Goal: Communication & Community: Answer question/provide support

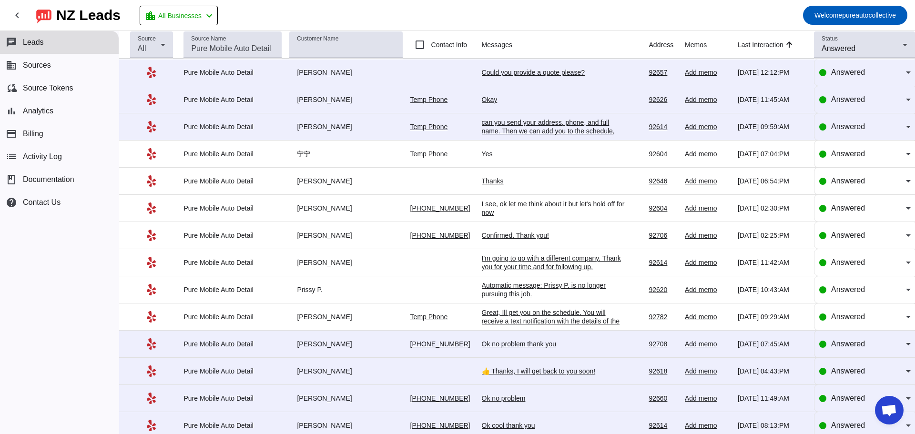
click at [564, 132] on div "can you send your address, phone, and full name. Then we can add you to the sch…" at bounding box center [553, 131] width 143 height 26
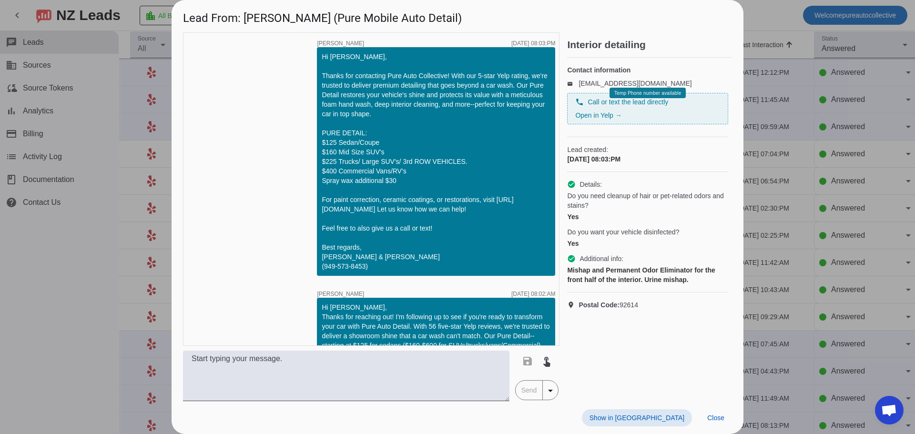
scroll to position [530, 0]
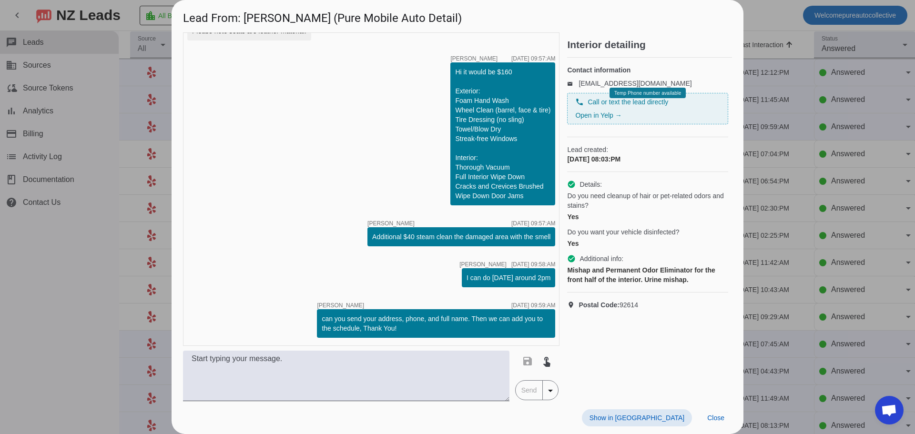
click at [891, 169] on div at bounding box center [457, 217] width 915 height 434
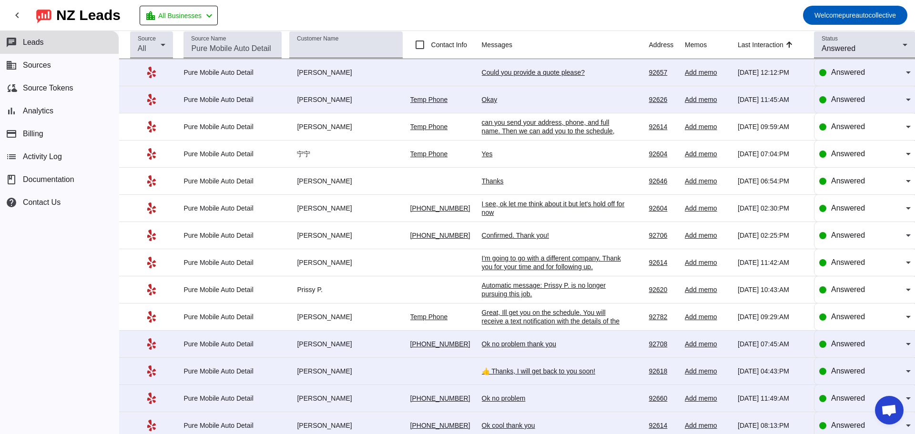
click at [485, 102] on div "Okay" at bounding box center [553, 99] width 143 height 9
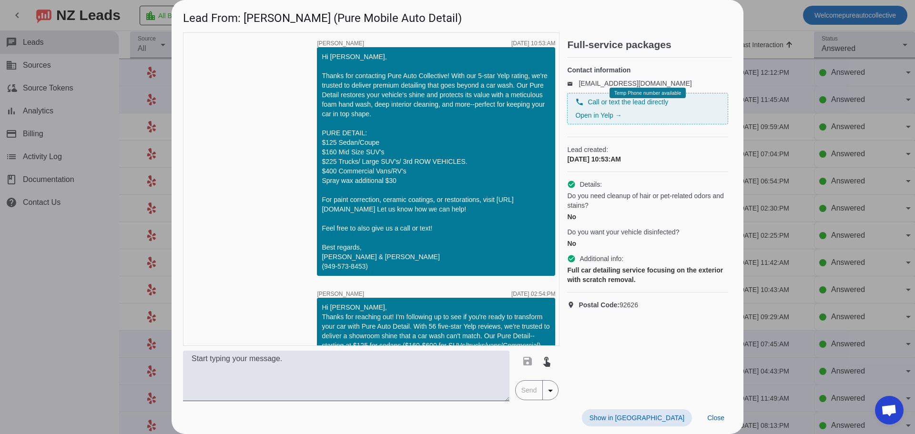
scroll to position [1201, 0]
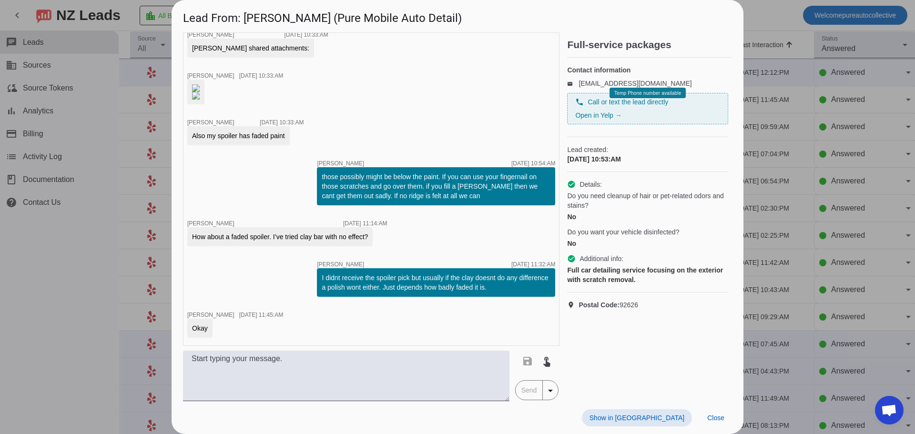
click at [812, 146] on div at bounding box center [457, 217] width 915 height 434
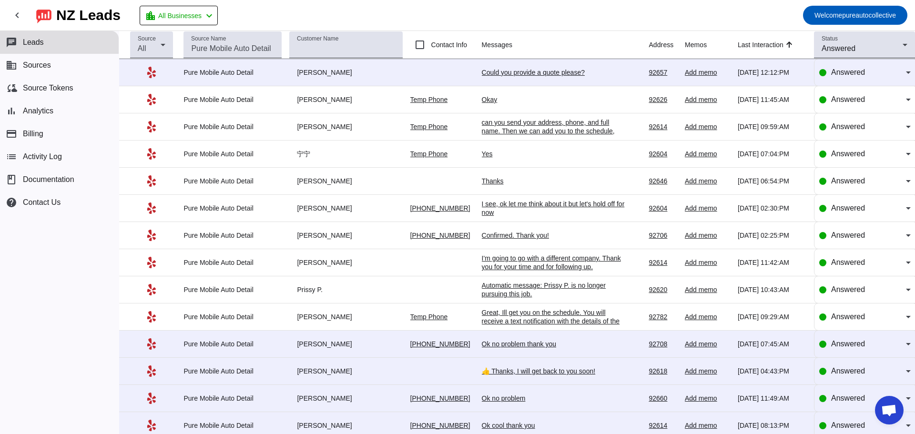
click at [528, 71] on div "Could you provide a quote please?" at bounding box center [553, 72] width 143 height 9
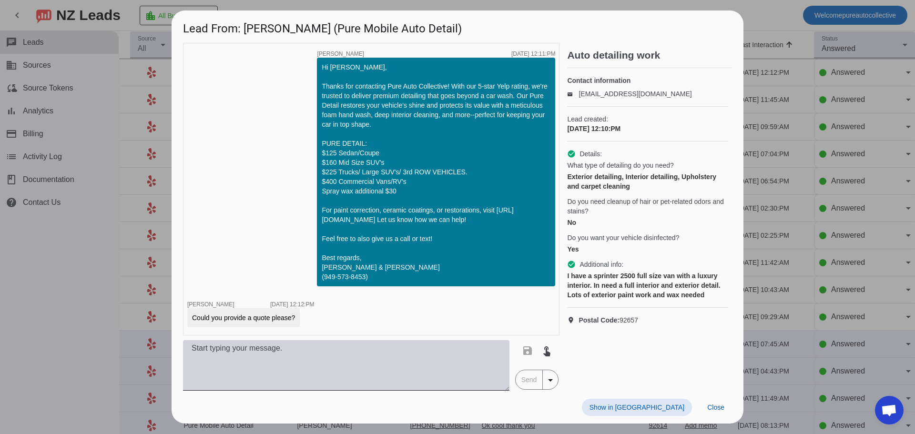
click at [448, 373] on textarea at bounding box center [346, 365] width 326 height 51
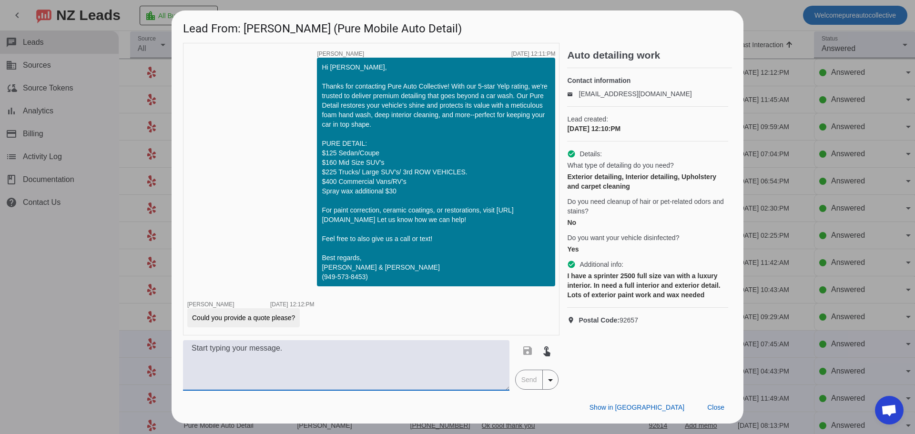
click at [448, 373] on textarea at bounding box center [346, 365] width 326 height 51
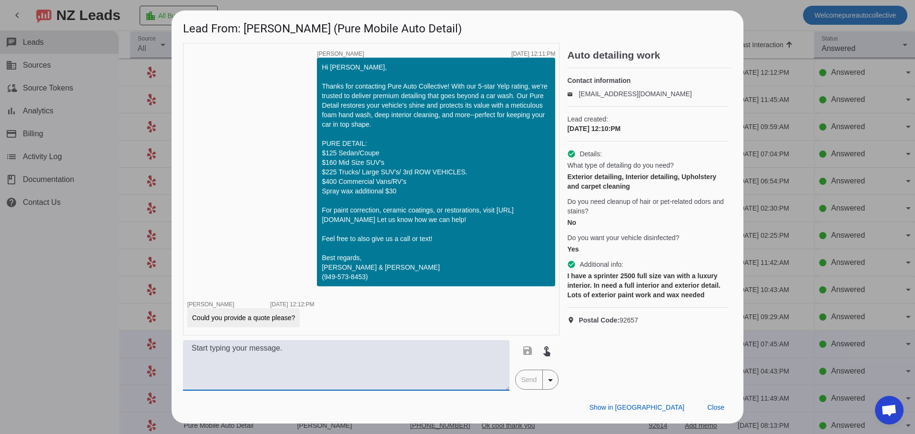
click at [448, 373] on textarea at bounding box center [346, 365] width 326 height 51
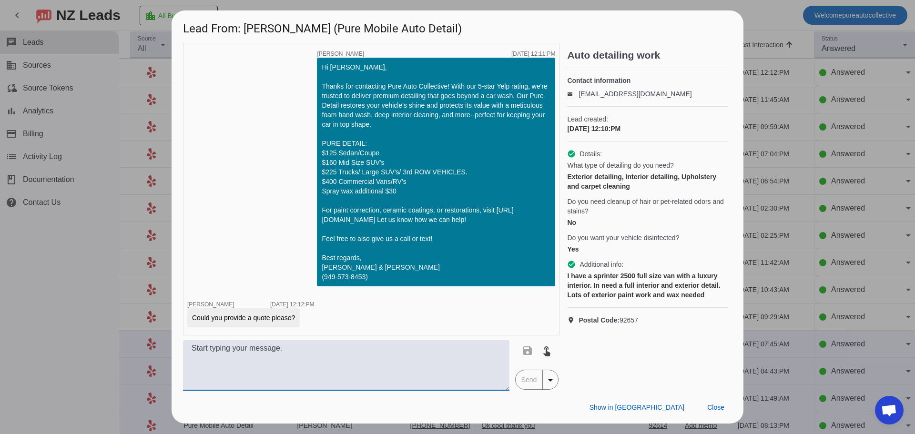
click at [448, 373] on textarea at bounding box center [346, 365] width 326 height 51
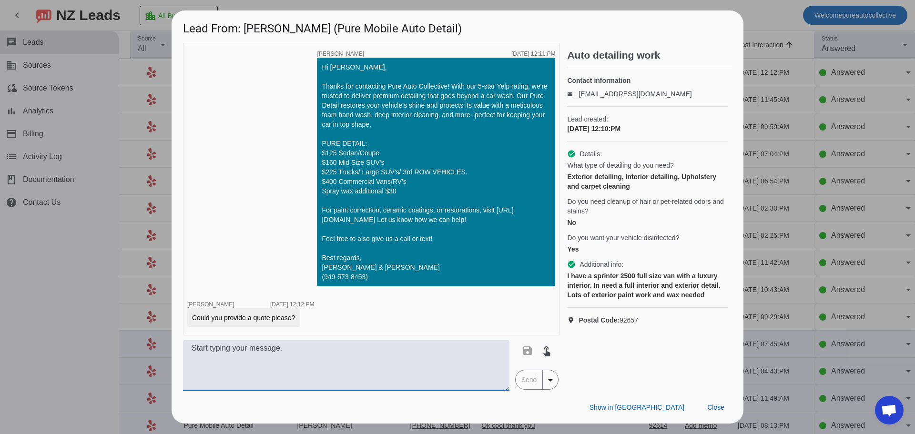
click at [448, 373] on textarea at bounding box center [346, 365] width 326 height 51
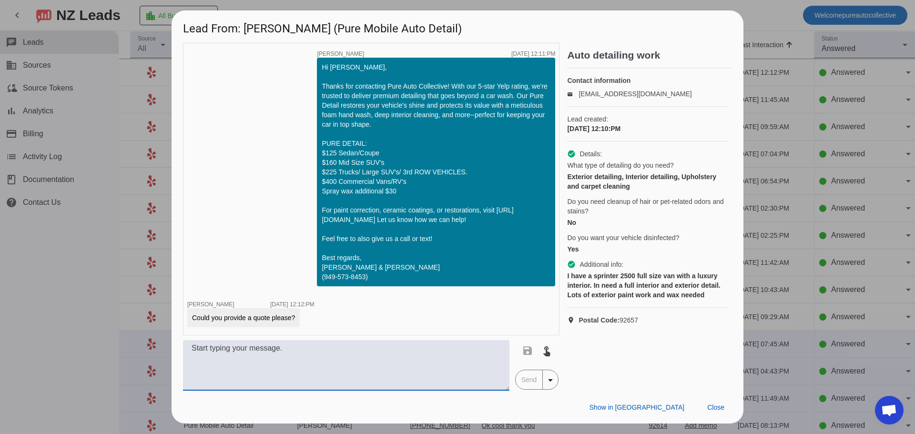
click at [448, 373] on textarea at bounding box center [346, 365] width 326 height 51
click at [424, 368] on textarea at bounding box center [346, 365] width 326 height 51
click at [423, 367] on textarea at bounding box center [346, 365] width 326 height 51
type textarea "F"
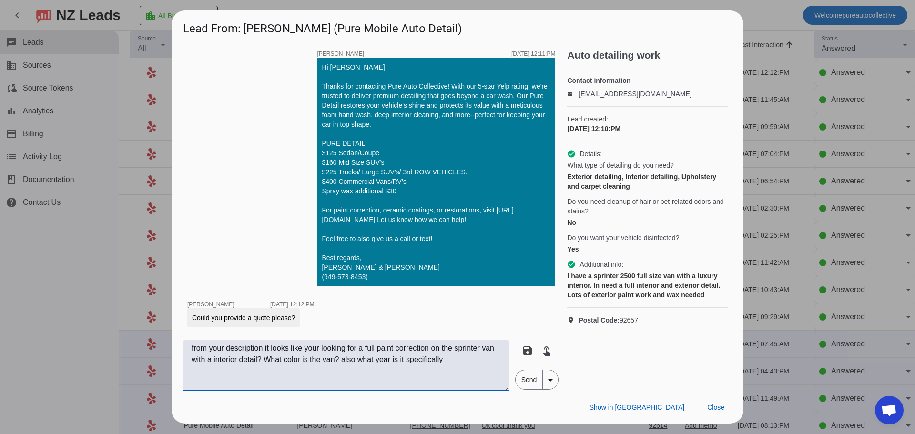
type textarea "from your description it looks like your looking for a full paint correction on…"
click at [529, 372] on span "Send" at bounding box center [529, 379] width 27 height 19
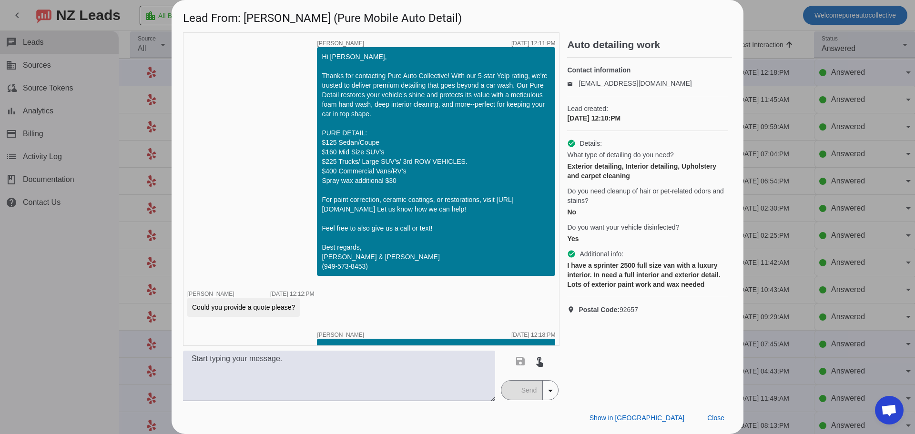
scroll to position [39, 0]
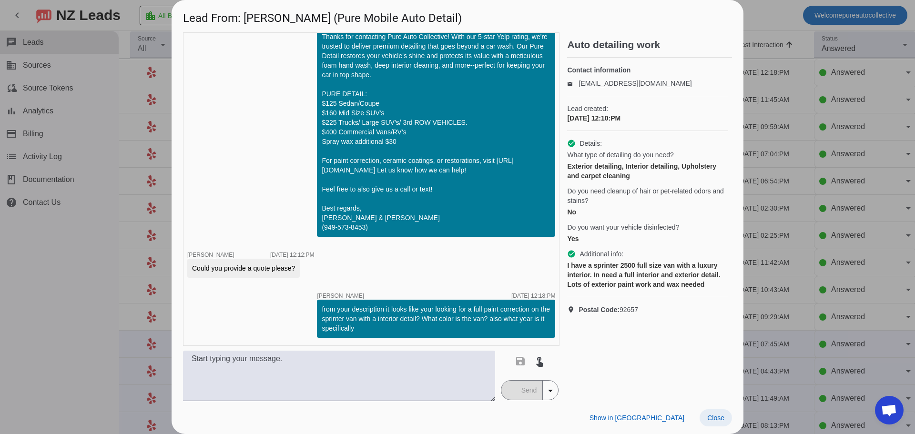
click at [713, 426] on span at bounding box center [716, 417] width 32 height 17
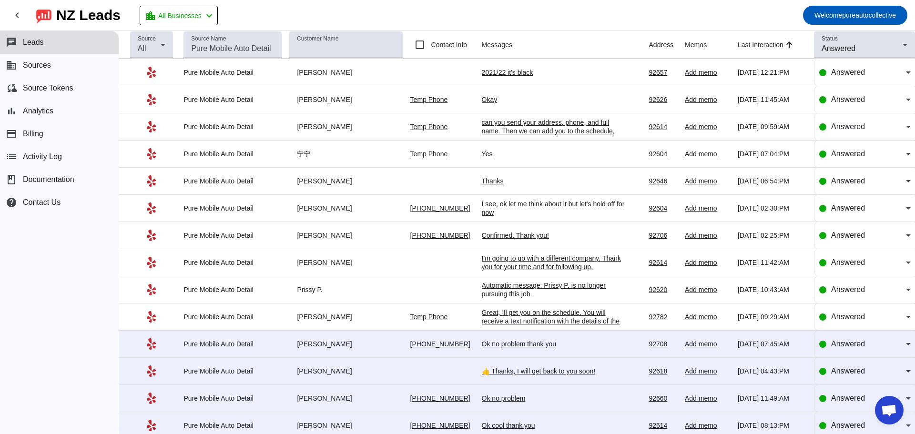
click at [516, 71] on div "2021/22 it's black" at bounding box center [553, 72] width 143 height 9
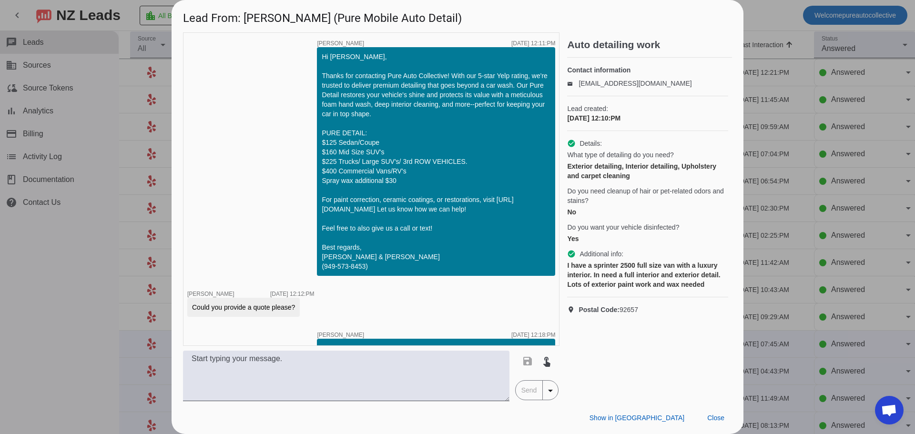
scroll to position [80, 0]
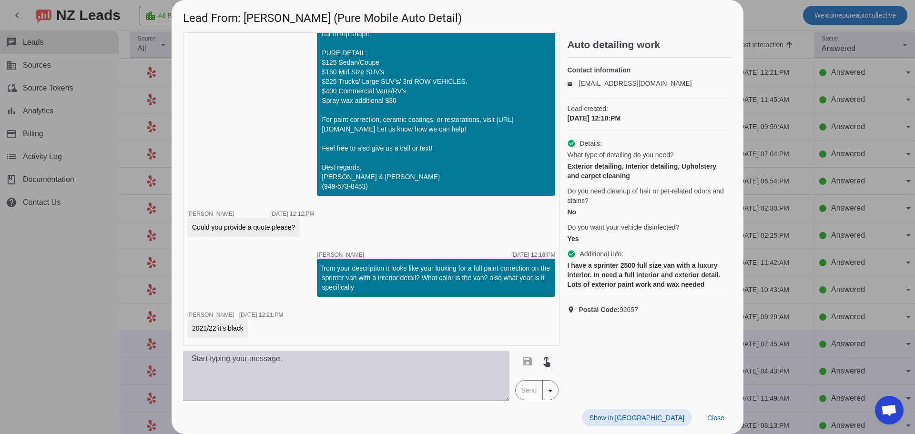
click at [370, 380] on textarea at bounding box center [346, 376] width 326 height 51
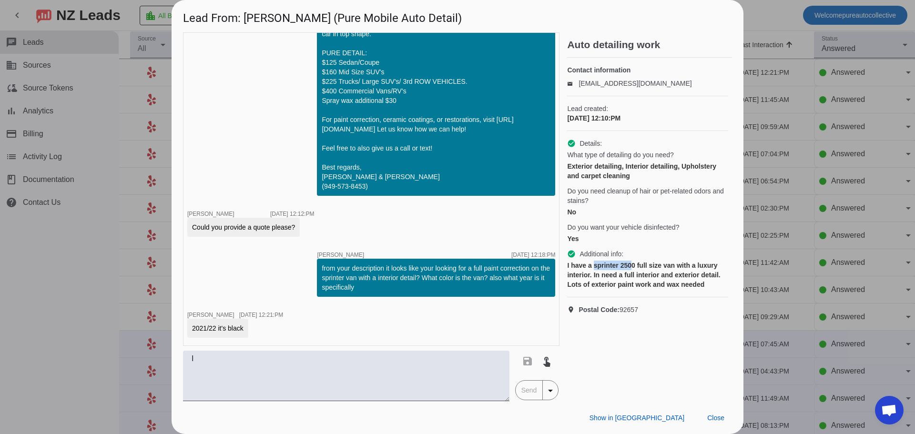
drag, startPoint x: 593, startPoint y: 276, endPoint x: 633, endPoint y: 277, distance: 40.0
click at [633, 277] on div "I have a sprinter 2500 full size van with a luxury interior. In need a full int…" at bounding box center [647, 275] width 161 height 29
click at [610, 289] on div "I have a sprinter 2500 full size van with a luxury interior. In need a full int…" at bounding box center [647, 275] width 161 height 29
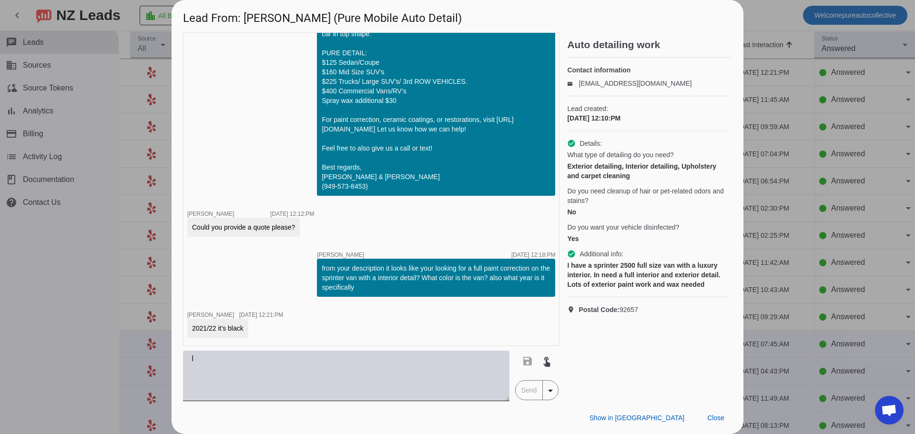
click at [308, 383] on textarea "I" at bounding box center [346, 376] width 326 height 51
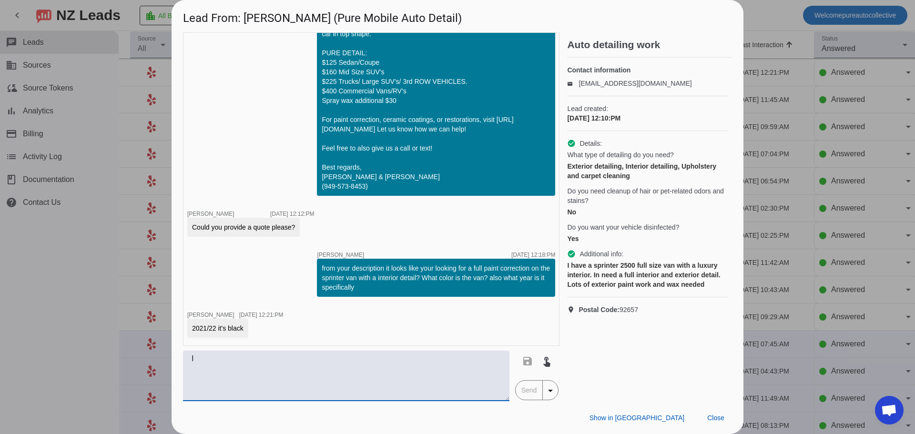
click at [308, 383] on textarea "I" at bounding box center [346, 376] width 326 height 51
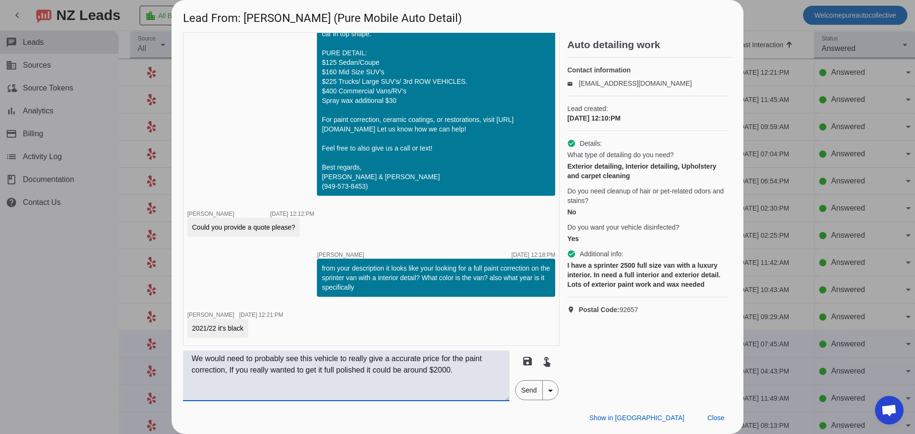
click at [460, 376] on textarea "We would need to probably see this vehicle to really give a accurate price for …" at bounding box center [346, 376] width 326 height 51
click at [442, 382] on textarea "We would need to probably see this vehicle to really give a accurate price for …" at bounding box center [346, 376] width 326 height 51
click at [420, 377] on textarea "We would need to probably see this vehicle to really give a accurate price for …" at bounding box center [346, 376] width 326 height 51
click at [311, 359] on textarea "We would need to probably see this vehicle to really give a accurate price for …" at bounding box center [346, 376] width 326 height 51
click at [242, 361] on textarea "We would need to probably see this vehicle to really give a accurate price for …" at bounding box center [346, 376] width 326 height 51
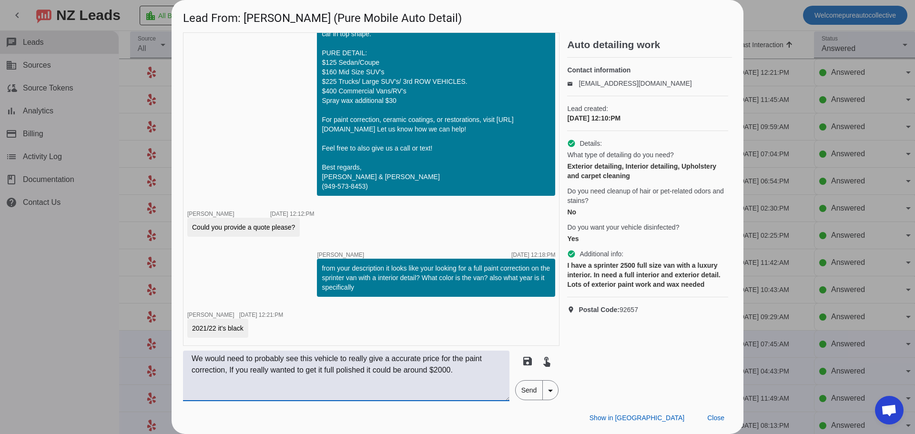
click at [441, 385] on textarea "We would need to probably see this vehicle to really give a accurate price for …" at bounding box center [346, 376] width 326 height 51
click at [463, 373] on textarea "We would need to probably see this vehicle to really give a accurate price for …" at bounding box center [346, 376] width 326 height 51
click at [333, 372] on textarea "We would need to probably see this vehicle to really give a accurate price for …" at bounding box center [346, 376] width 326 height 51
click at [451, 369] on textarea "We would need to probably see this vehicle to really give a accurate price for …" at bounding box center [346, 376] width 326 height 51
click at [467, 373] on textarea "We would need to probably see this vehicle to really give a accurate price for …" at bounding box center [346, 376] width 326 height 51
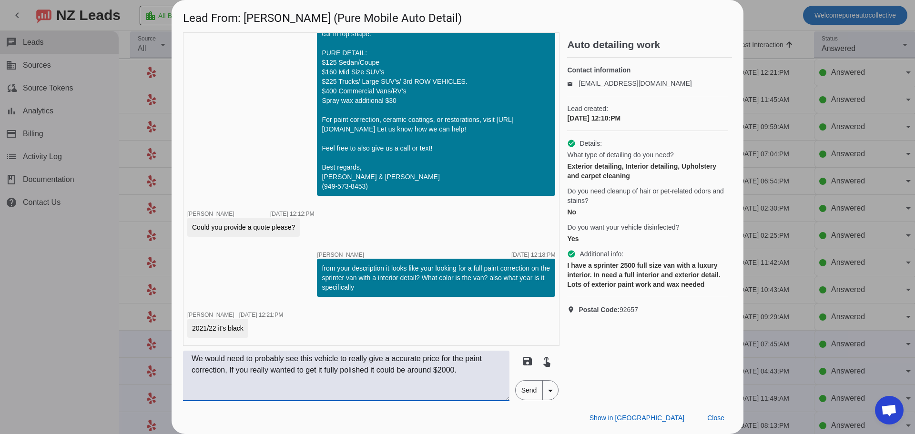
click at [431, 391] on textarea "We would need to probably see this vehicle to really give a accurate price for …" at bounding box center [346, 376] width 326 height 51
click at [368, 370] on textarea "We would need to probably see this vehicle to really give a accurate price for …" at bounding box center [346, 376] width 326 height 51
click at [571, 367] on div "Auto detailing work Contact information email [EMAIL_ADDRESS][DOMAIN_NAME] Lead…" at bounding box center [649, 216] width 165 height 369
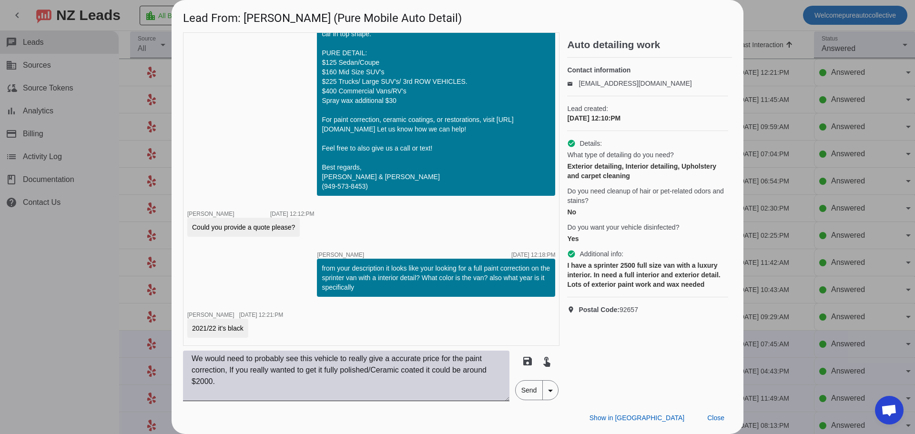
click at [432, 393] on textarea "We would need to probably see this vehicle to really give a accurate price for …" at bounding box center [346, 376] width 326 height 51
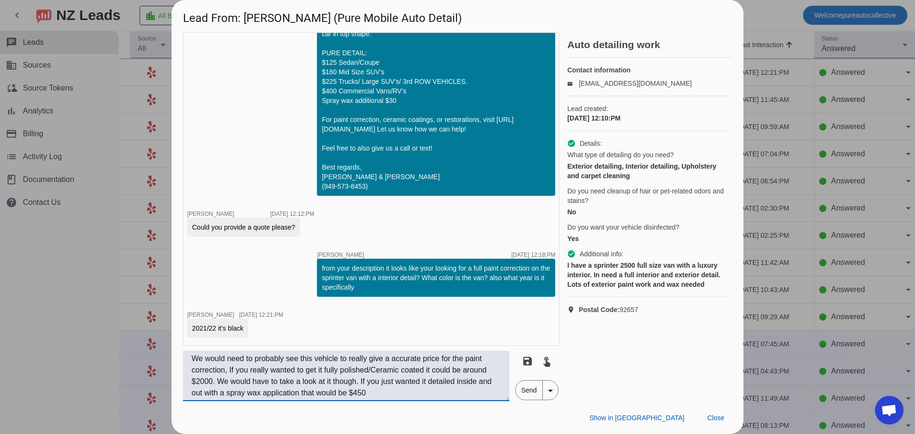
click at [362, 397] on textarea "We would need to probably see this vehicle to really give a accurate price for …" at bounding box center [346, 376] width 326 height 51
click at [355, 388] on textarea "We would need to probably see this vehicle to really give a accurate price for …" at bounding box center [346, 376] width 326 height 51
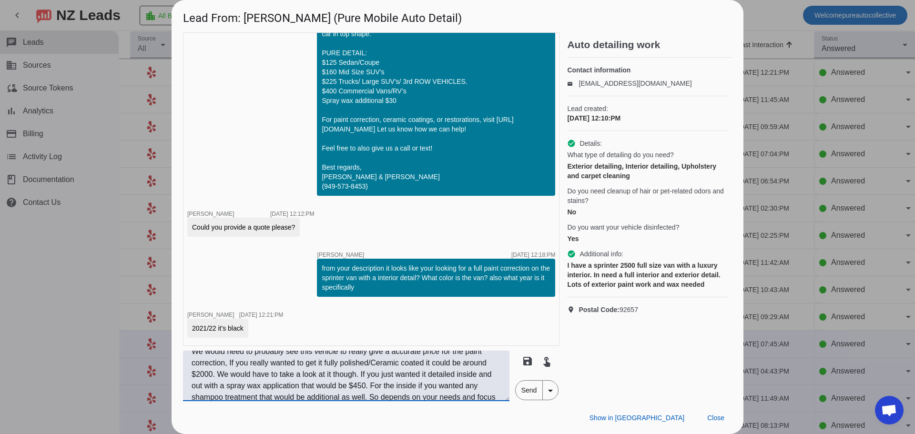
scroll to position [19, 0]
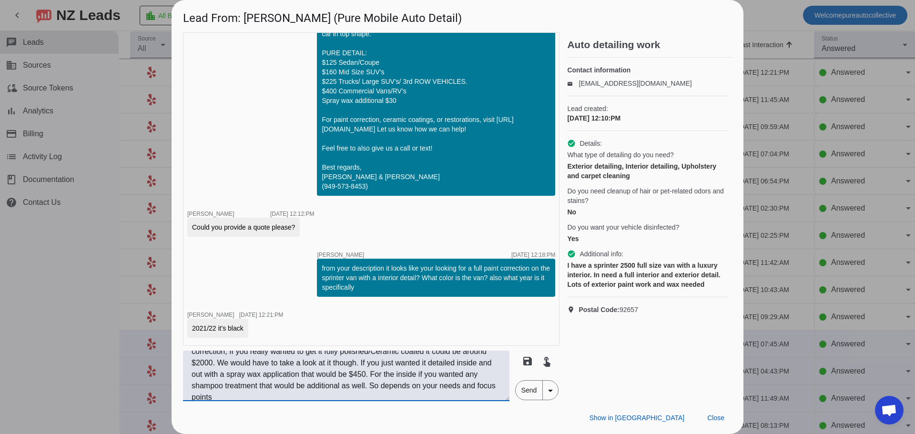
type textarea "We would need to probably see this vehicle to really give a accurate price for …"
click at [527, 382] on span "Send" at bounding box center [529, 390] width 27 height 19
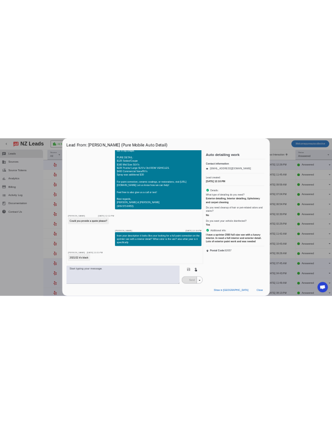
scroll to position [169, 0]
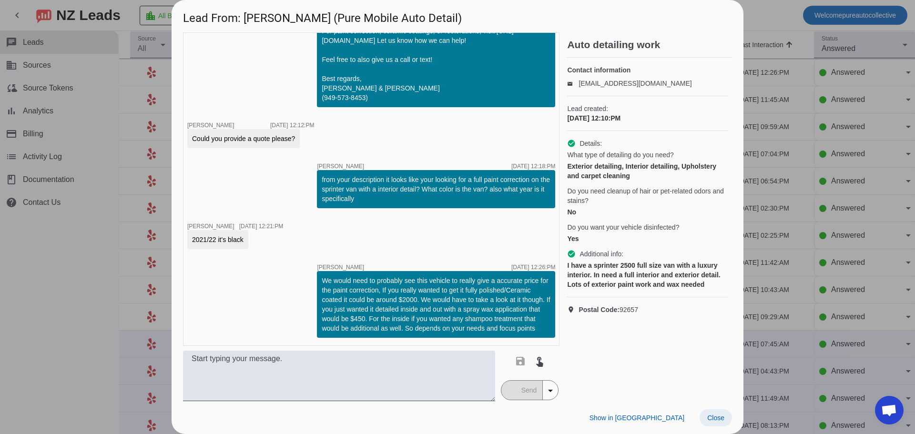
click at [723, 414] on span "Close" at bounding box center [715, 418] width 17 height 8
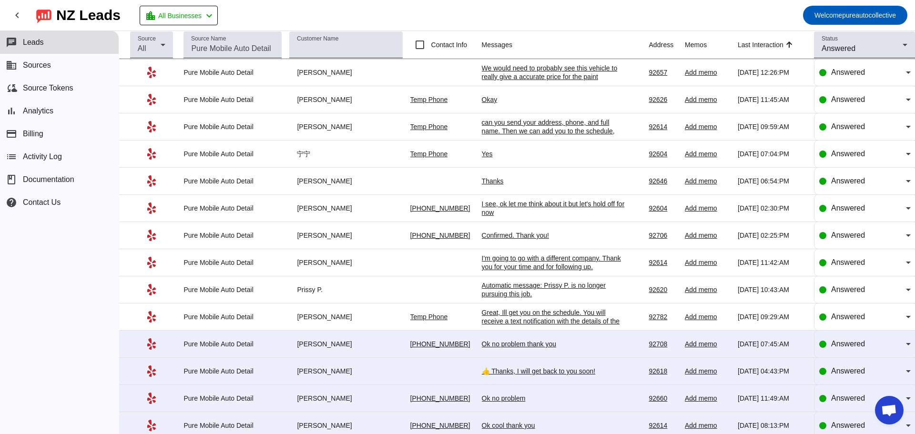
click at [403, 3] on mat-toolbar-row "chevron_left [GEOGRAPHIC_DATA] Leads location_city All Businesses chevron_left …" at bounding box center [457, 15] width 915 height 30
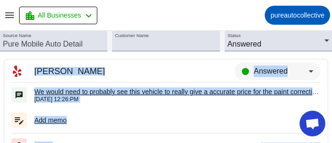
drag, startPoint x: 249, startPoint y: 142, endPoint x: 233, endPoint y: 289, distance: 147.7
click at [233, 143] on html "menu location_city All Businesses chevron_left pureautocollective NZ Leads chat…" at bounding box center [166, 71] width 332 height 143
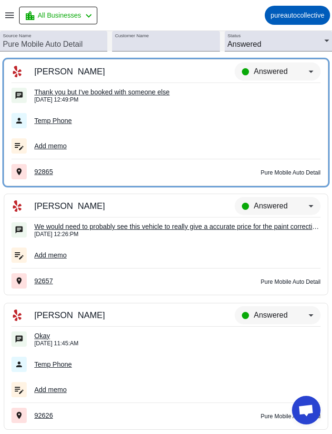
click at [161, 93] on div "Thank you but I've booked with someone else" at bounding box center [177, 92] width 286 height 9
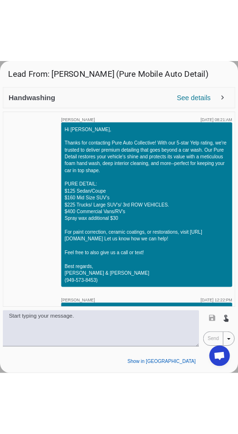
scroll to position [196, 0]
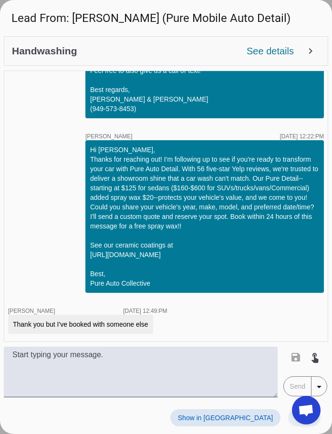
click at [294, 422] on span at bounding box center [304, 417] width 32 height 17
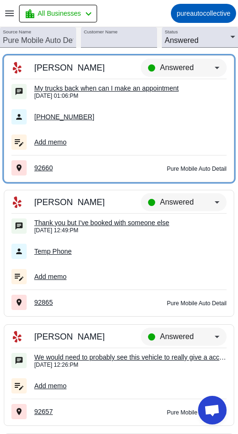
click at [147, 92] on div "My trucks back when can I make an appointment" at bounding box center [130, 88] width 193 height 9
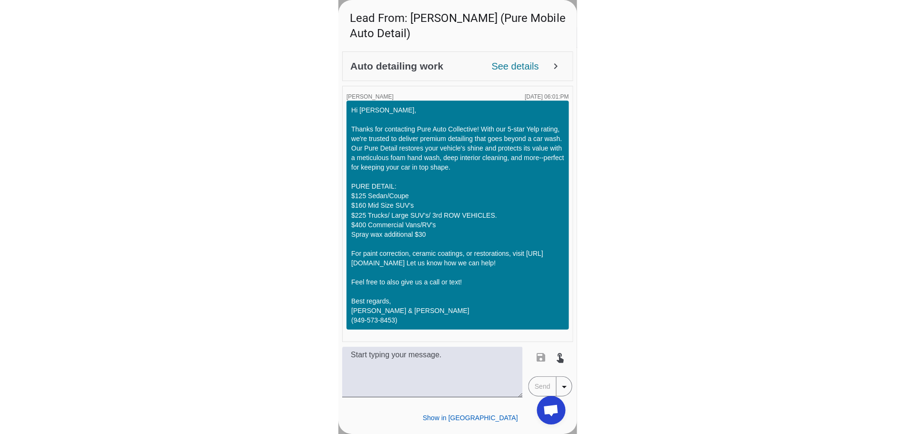
scroll to position [2059, 0]
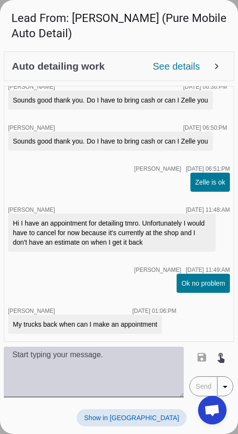
click at [118, 376] on textarea at bounding box center [94, 371] width 180 height 51
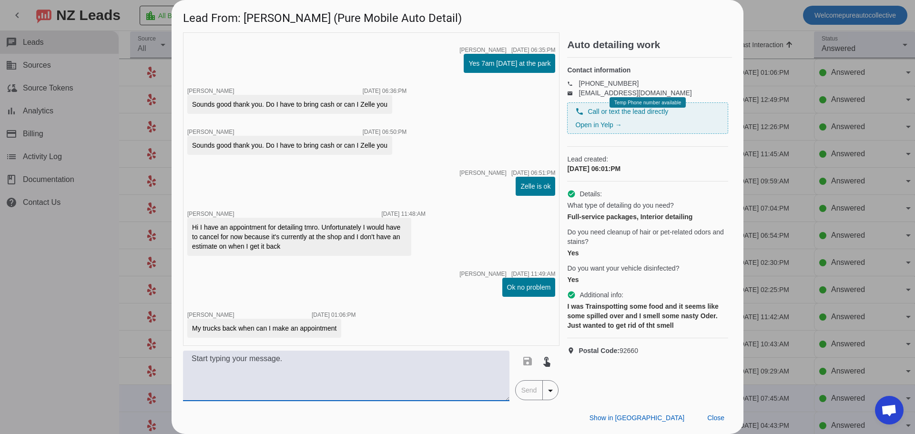
scroll to position [1973, 0]
click at [289, 365] on textarea at bounding box center [346, 376] width 326 height 51
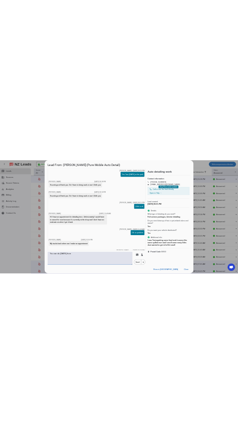
scroll to position [2052, 0]
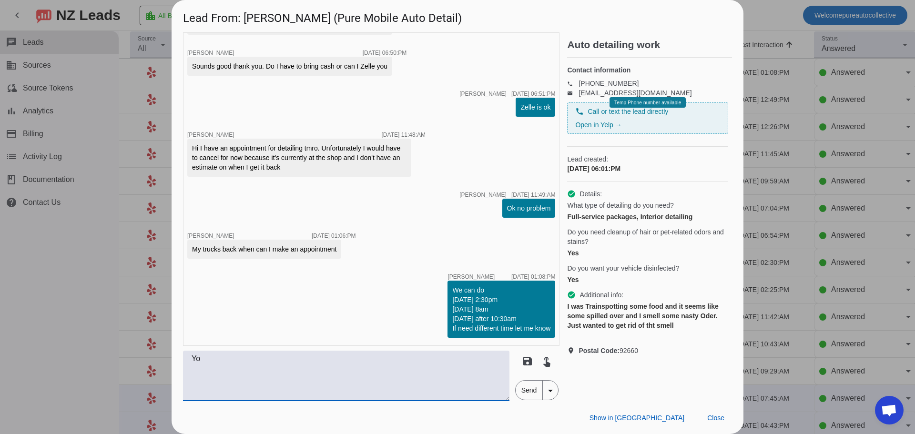
type textarea "Y"
click at [716, 423] on span at bounding box center [716, 417] width 32 height 17
